Goal: Information Seeking & Learning: Learn about a topic

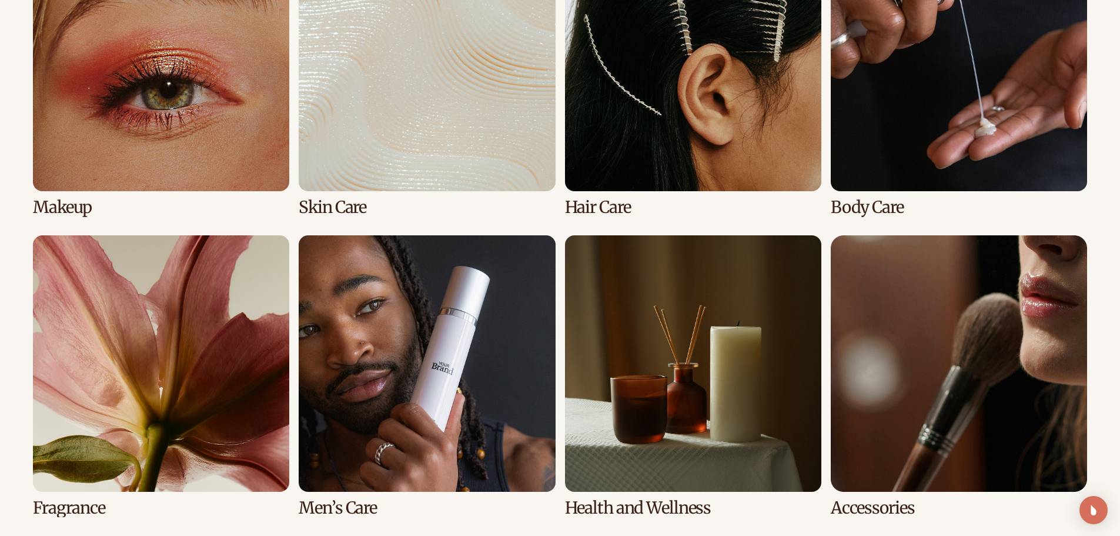
scroll to position [1009, 0]
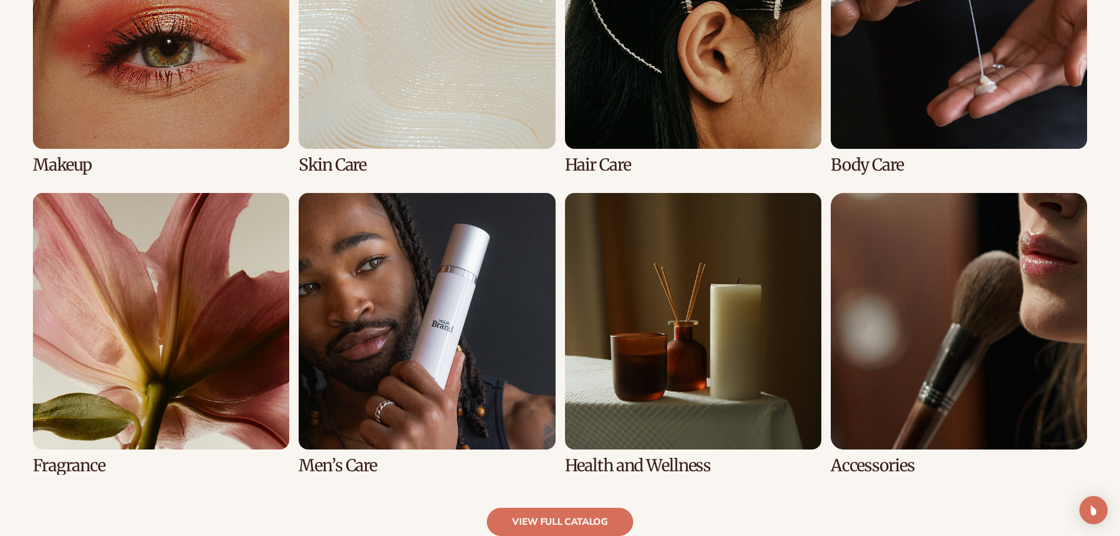
click at [383, 320] on link "6 / 8" at bounding box center [427, 334] width 256 height 282
click at [404, 320] on link "6 / 8" at bounding box center [427, 334] width 256 height 282
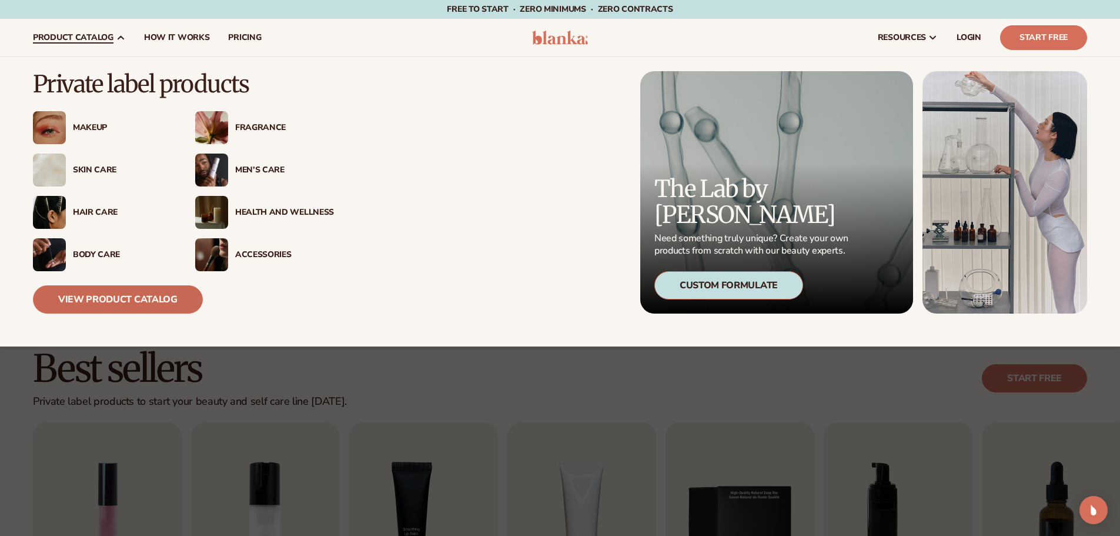
click at [107, 299] on link "View Product Catalog" at bounding box center [118, 299] width 170 height 28
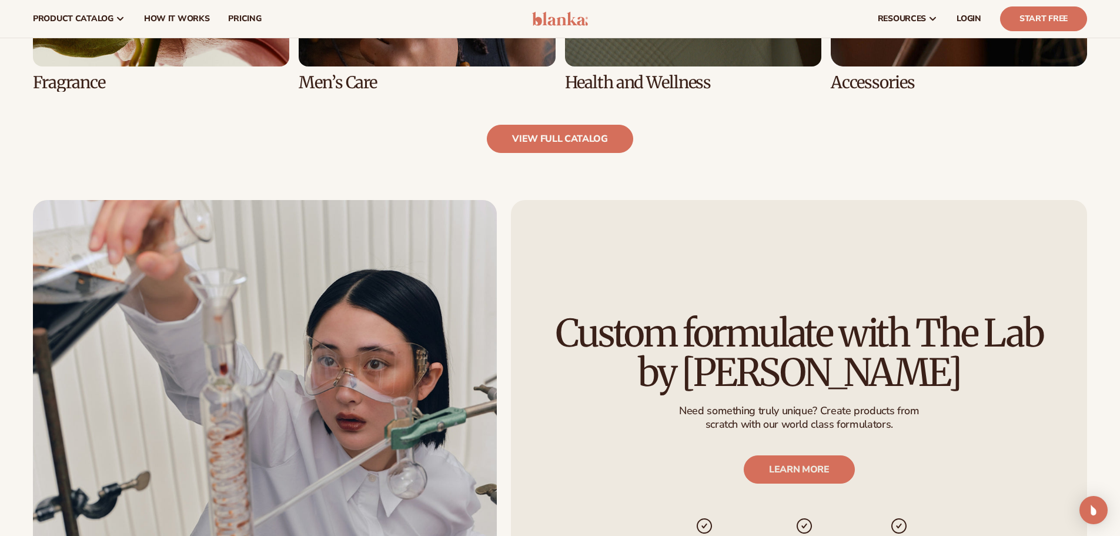
scroll to position [1293, 0]
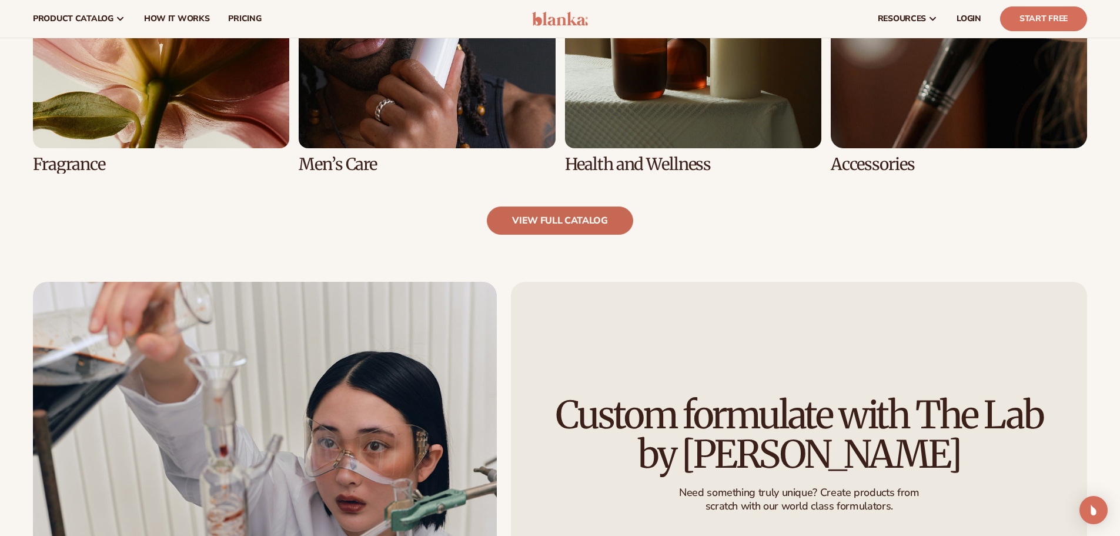
click at [531, 220] on link "view full catalog" at bounding box center [560, 220] width 146 height 28
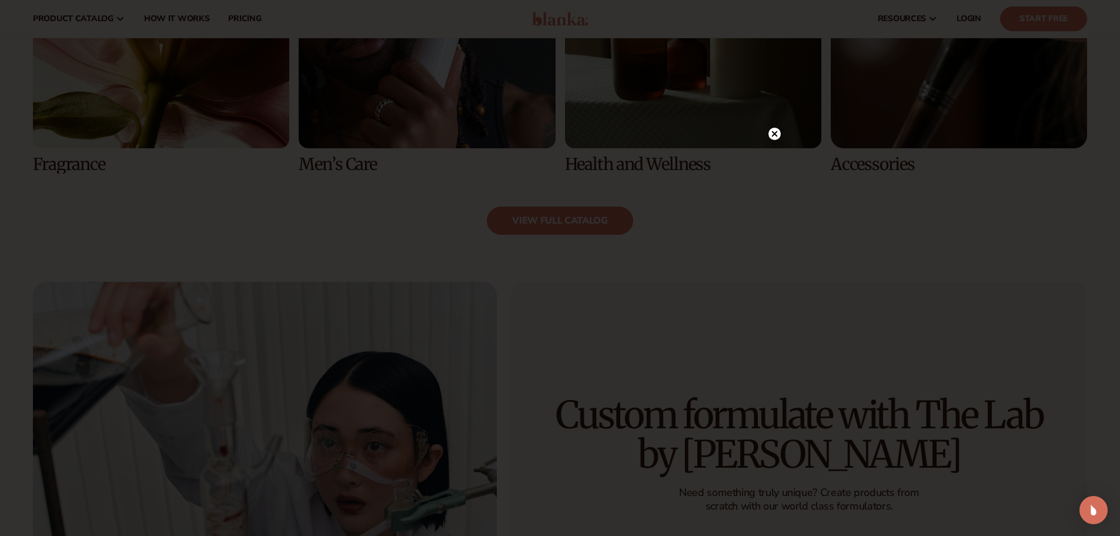
click at [775, 129] on circle at bounding box center [774, 134] width 12 height 12
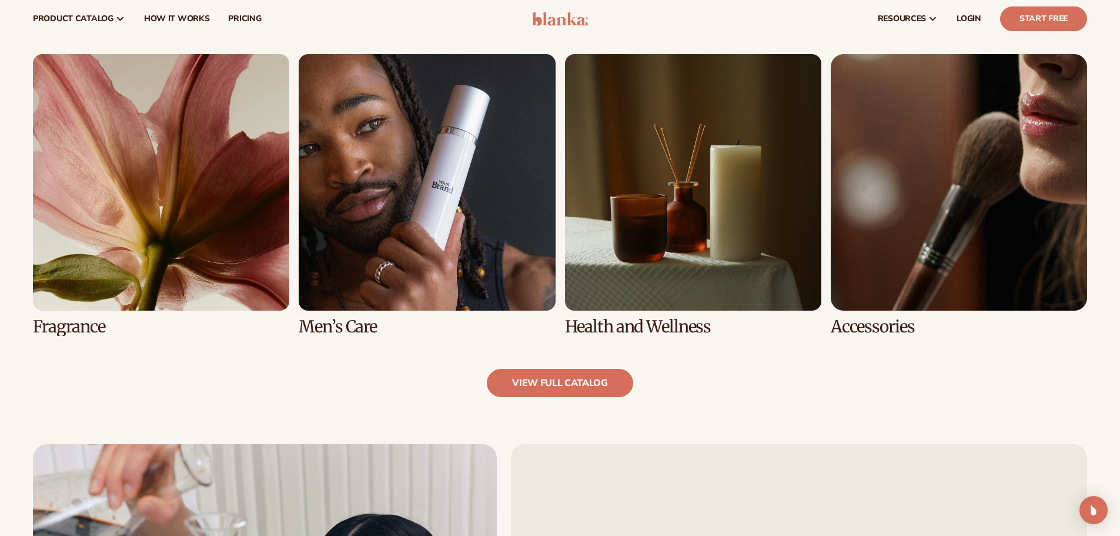
scroll to position [1117, 0]
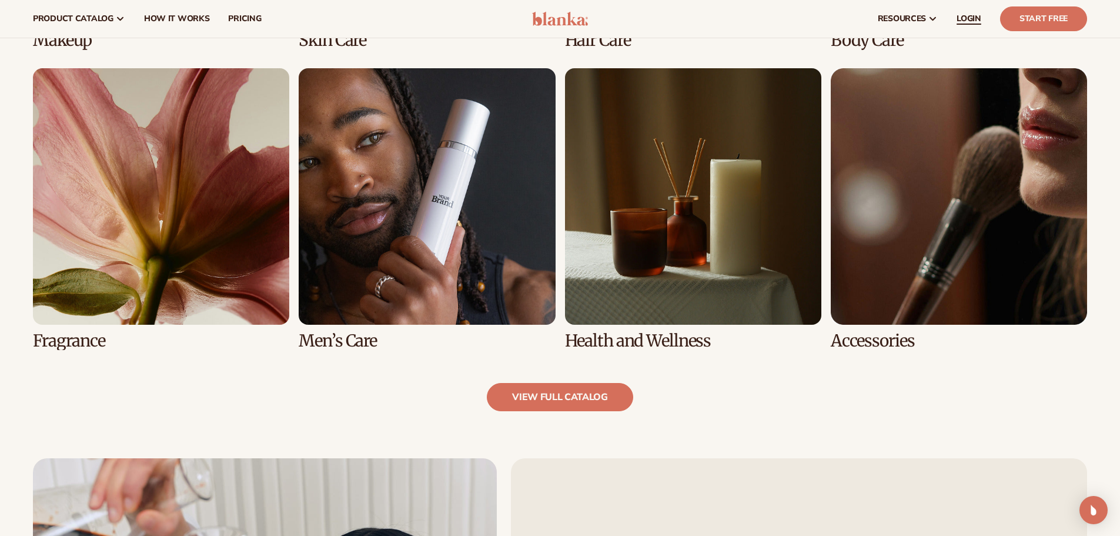
click at [972, 17] on span "LOGIN" at bounding box center [968, 18] width 25 height 9
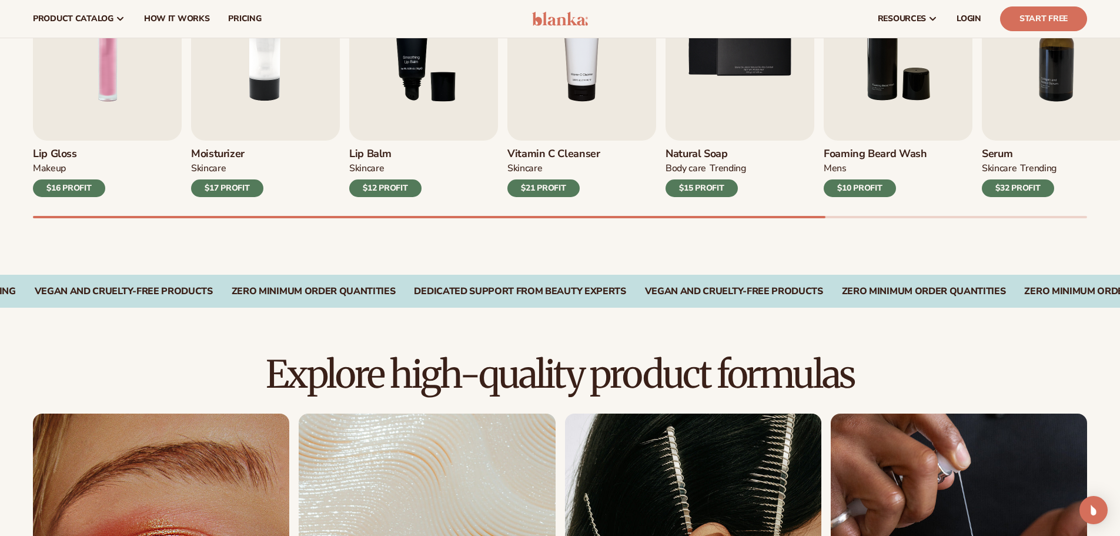
scroll to position [470, 0]
